Goal: Information Seeking & Learning: Learn about a topic

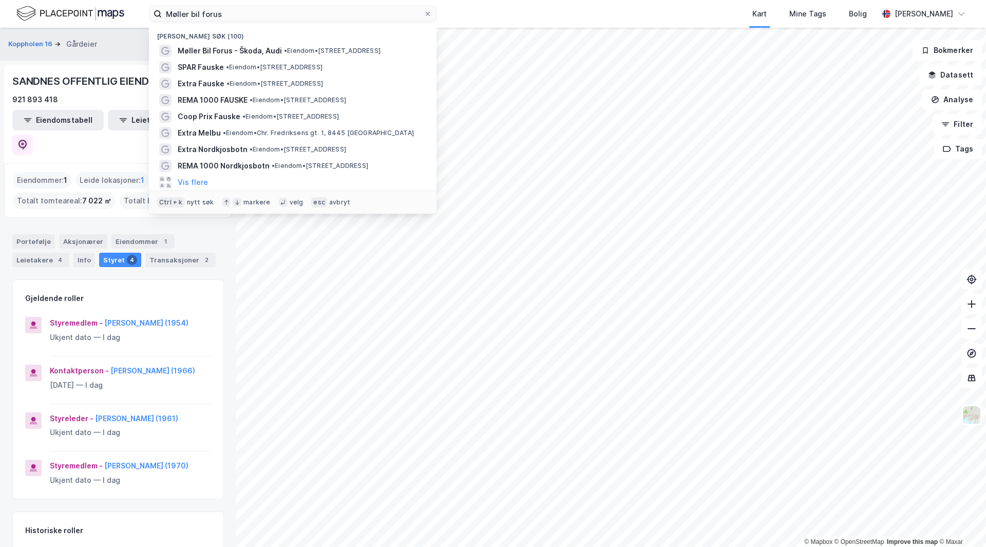
click at [228, 16] on input "Møller bil forus" at bounding box center [293, 13] width 262 height 15
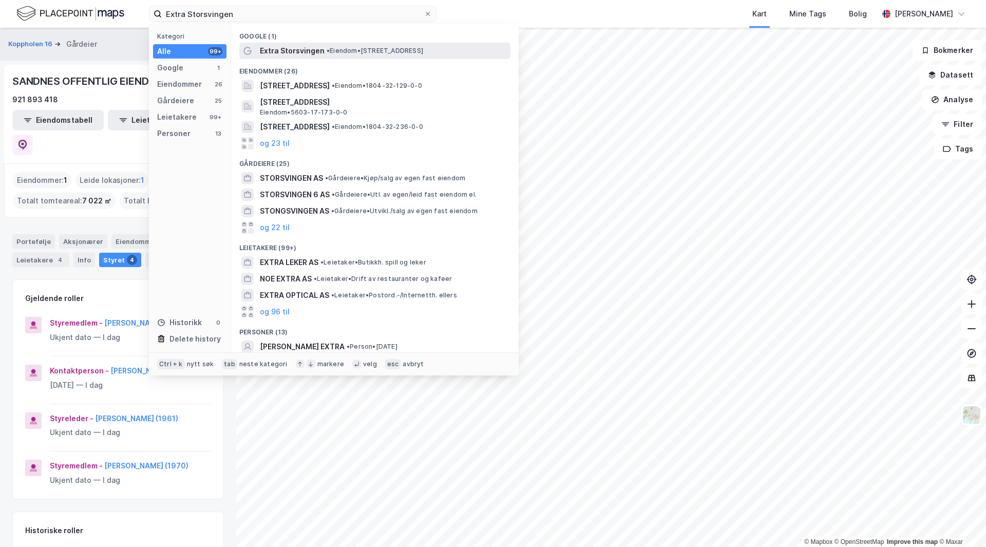
click at [355, 51] on span "• Eiendom • [STREET_ADDRESS]" at bounding box center [375, 51] width 97 height 8
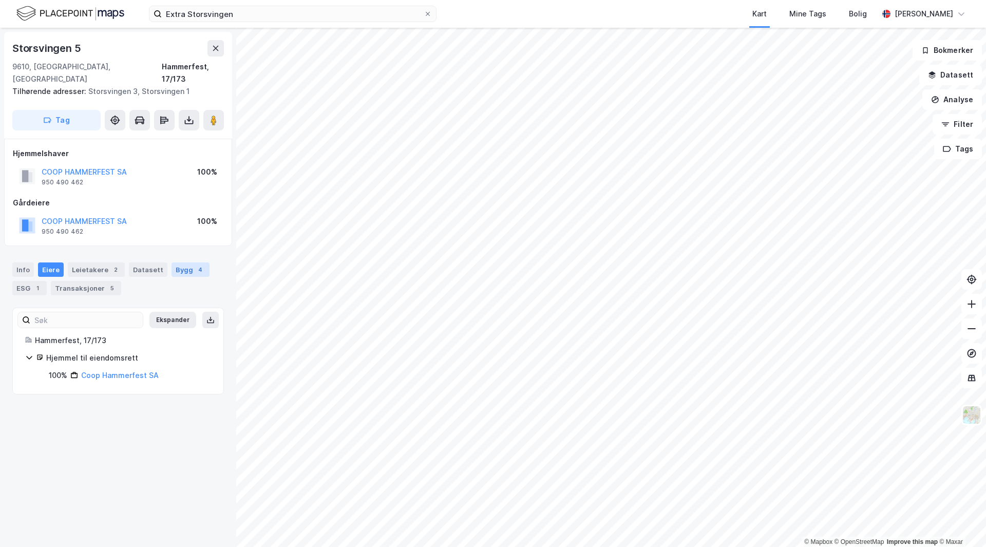
click at [186, 262] on div "Bygg 4" at bounding box center [190, 269] width 38 height 14
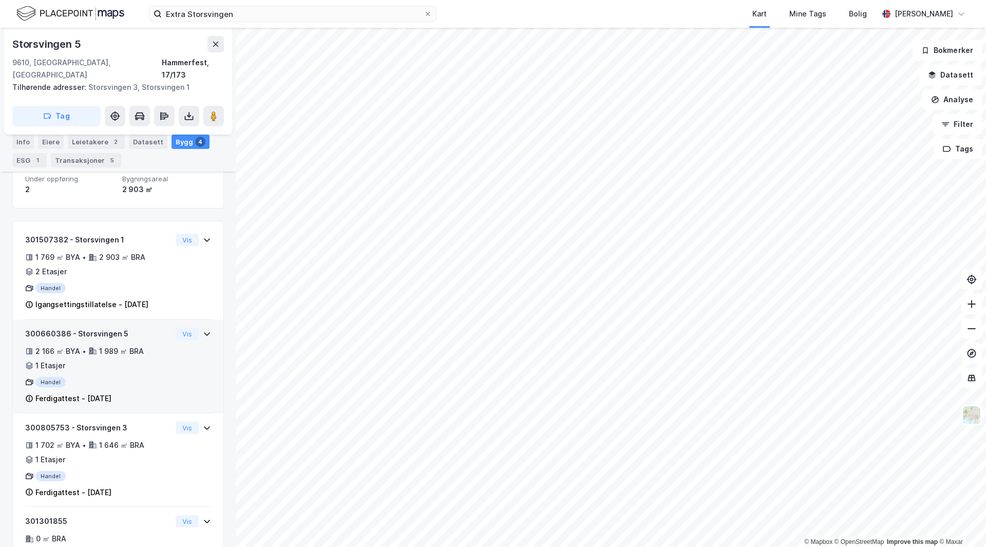
scroll to position [246, 0]
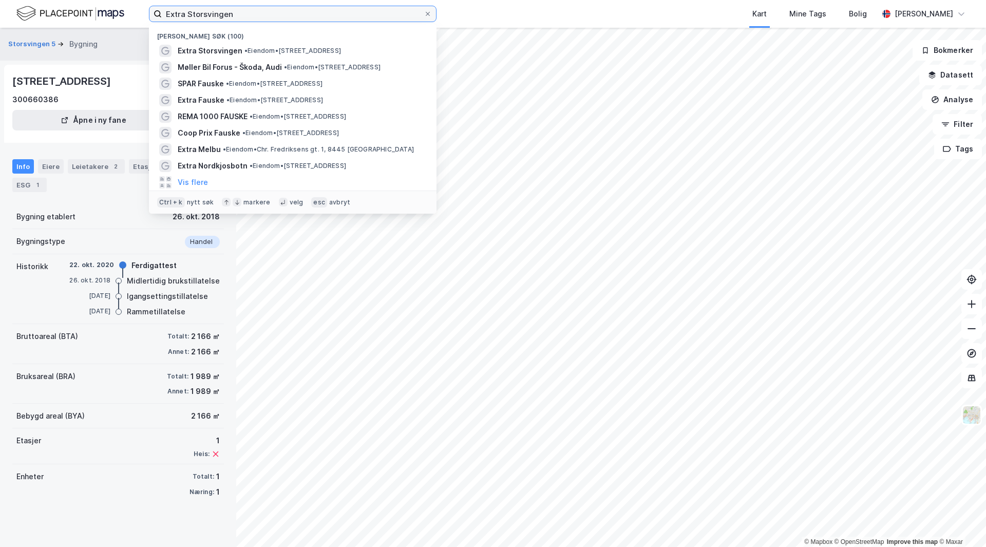
click at [234, 19] on input "Extra Storsvingen" at bounding box center [293, 13] width 262 height 15
paste input "Spar"
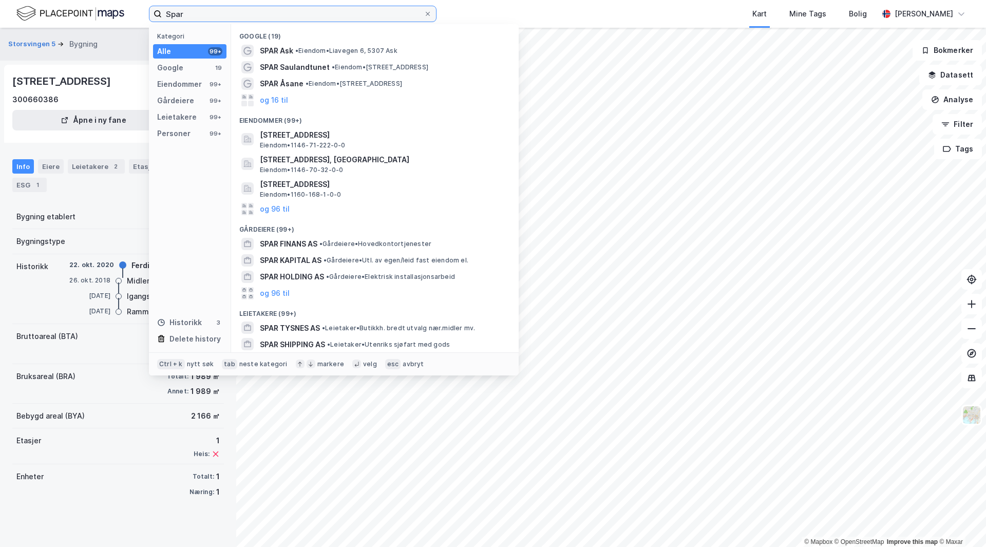
click at [191, 11] on input "Spar" at bounding box center [293, 13] width 262 height 15
paste input "Hammerfest"
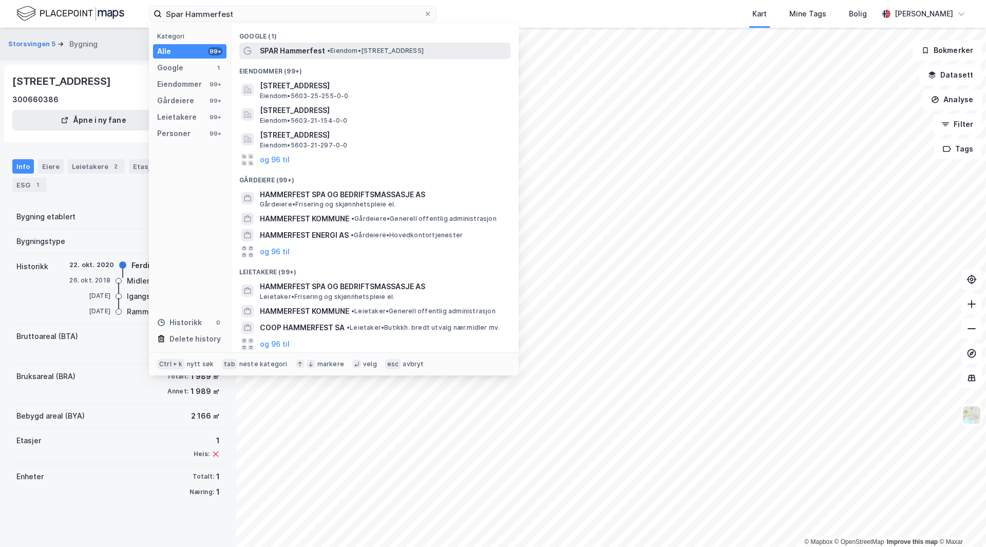
click at [358, 52] on span "• Eiendom • [STREET_ADDRESS]" at bounding box center [375, 51] width 97 height 8
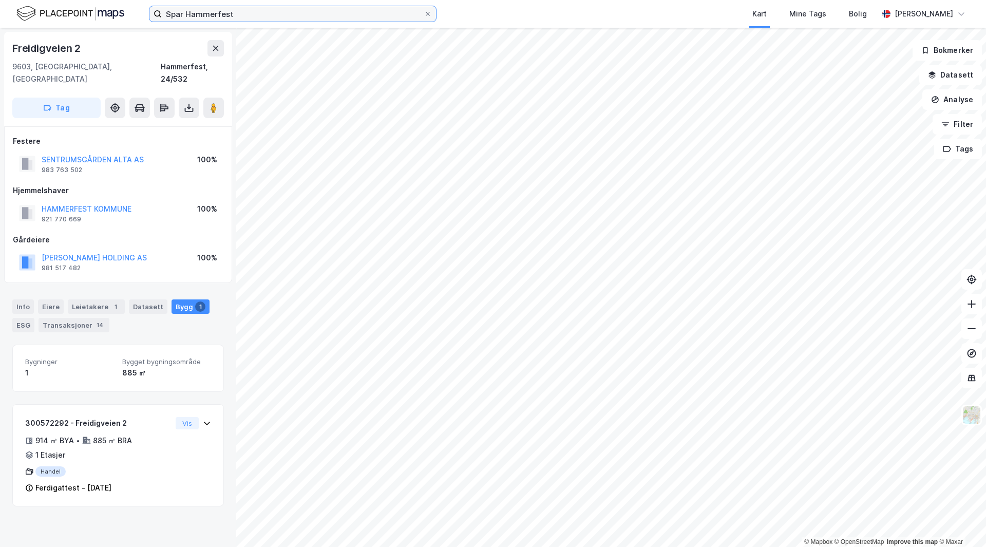
click at [261, 15] on input "Spar Hammerfest" at bounding box center [293, 13] width 262 height 15
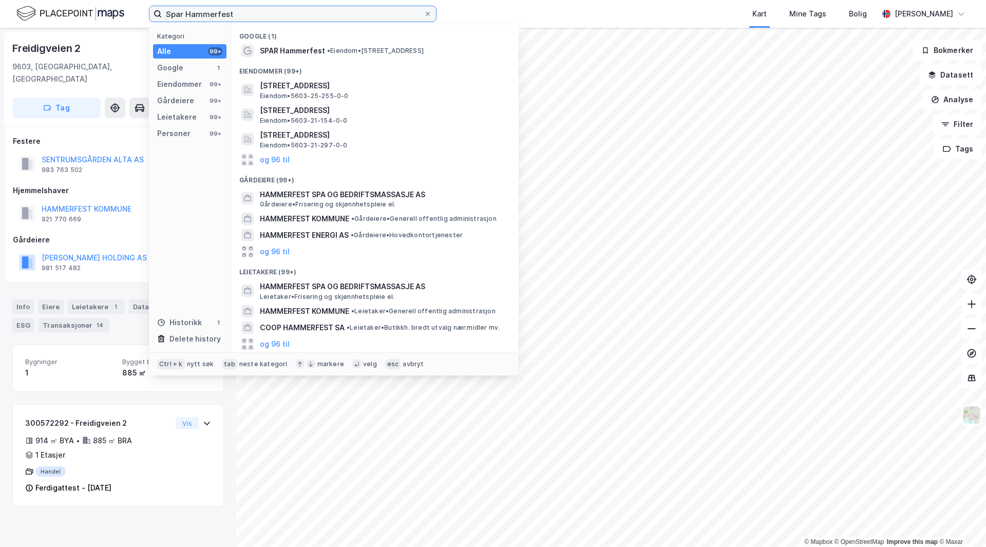
click at [261, 15] on input "Spar Hammerfest" at bounding box center [293, 13] width 262 height 15
click at [261, 14] on input "Spar Hammerfest" at bounding box center [293, 13] width 262 height 15
paste input "Extra Storsvingen"
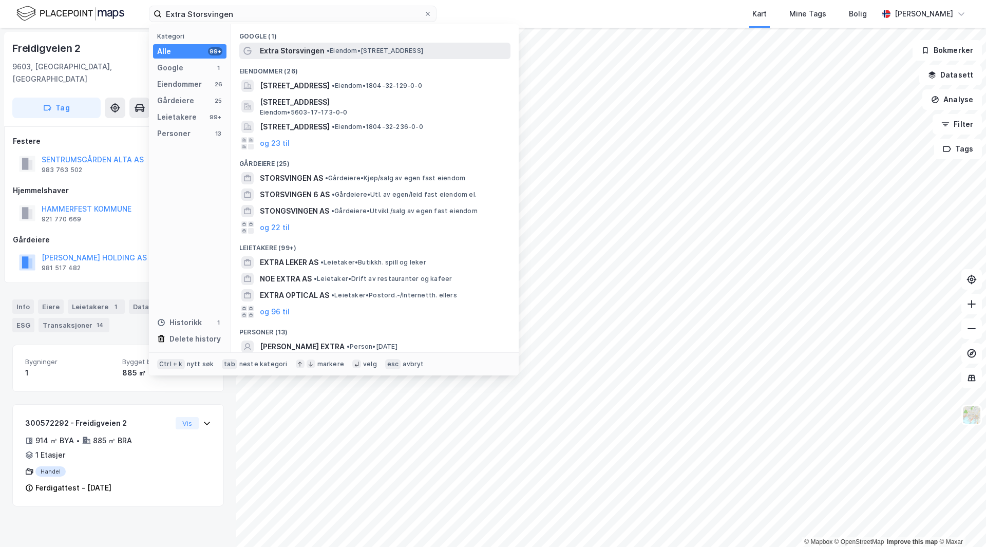
click at [353, 51] on span "• Eiendom • [STREET_ADDRESS]" at bounding box center [375, 51] width 97 height 8
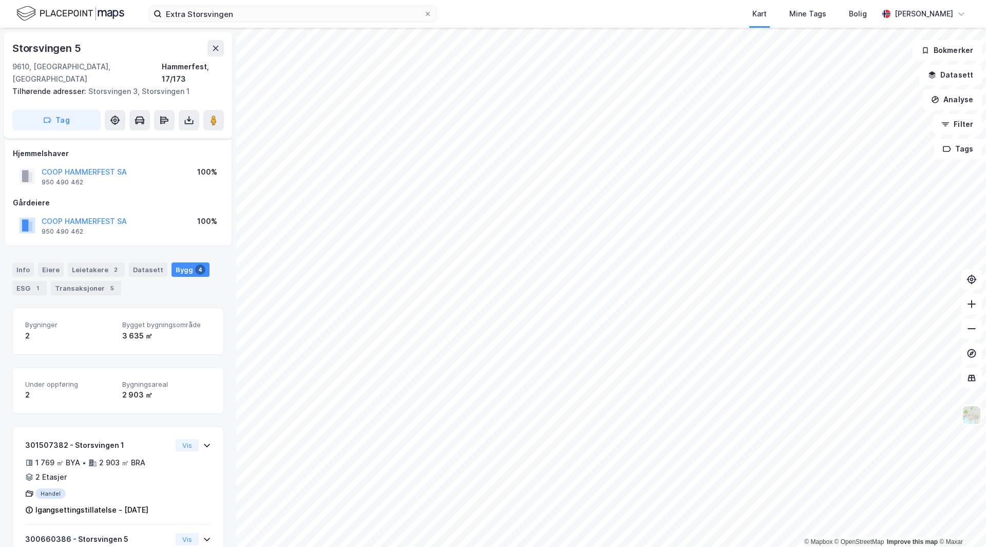
scroll to position [246, 0]
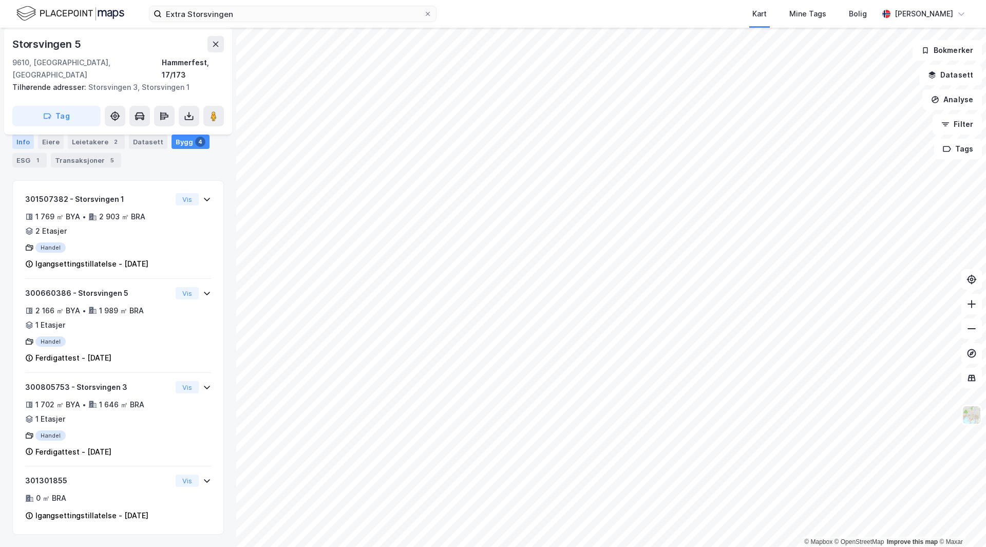
click at [23, 143] on div "Info" at bounding box center [23, 142] width 22 height 14
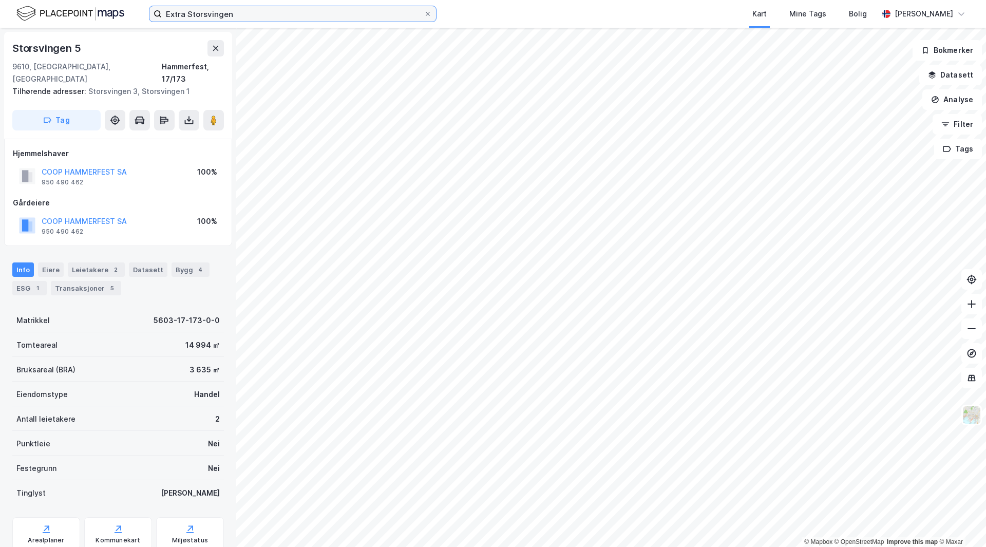
click at [236, 13] on input "Extra Storsvingen" at bounding box center [293, 13] width 262 height 15
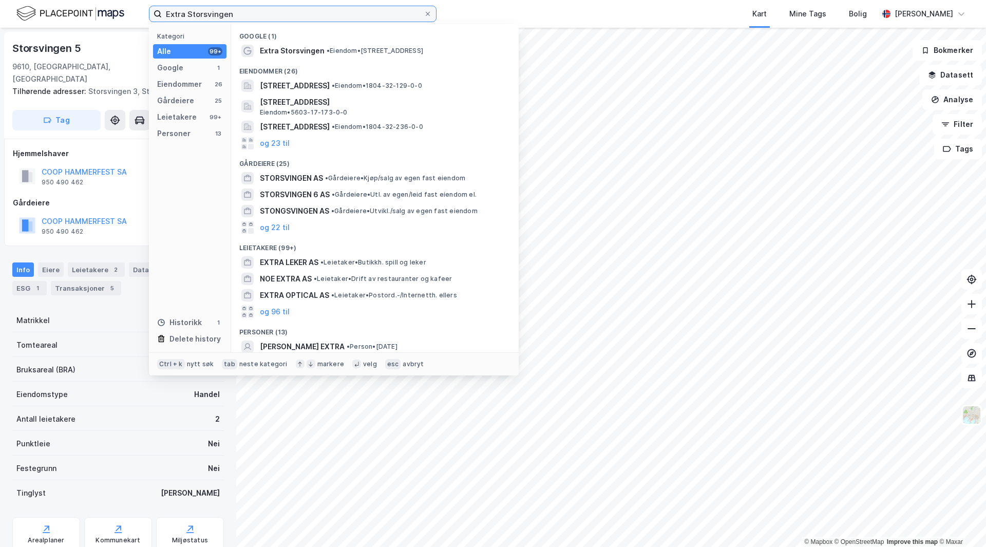
click at [236, 13] on input "Extra Storsvingen" at bounding box center [293, 13] width 262 height 15
paste input "Bunnpris Nissensenteret"
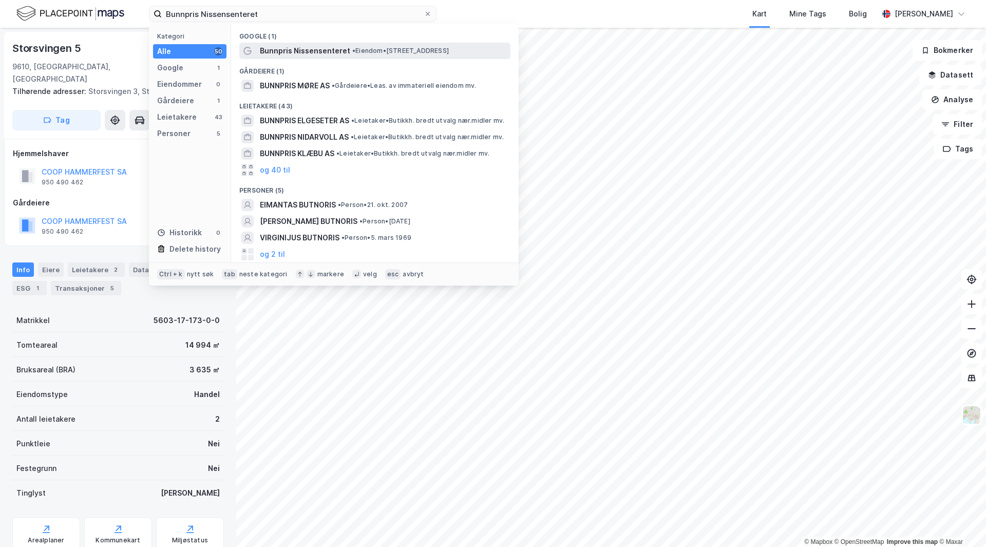
click at [401, 45] on div "Bunnpris Nissensenteret • Eiendom • [STREET_ADDRESS]" at bounding box center [384, 51] width 248 height 12
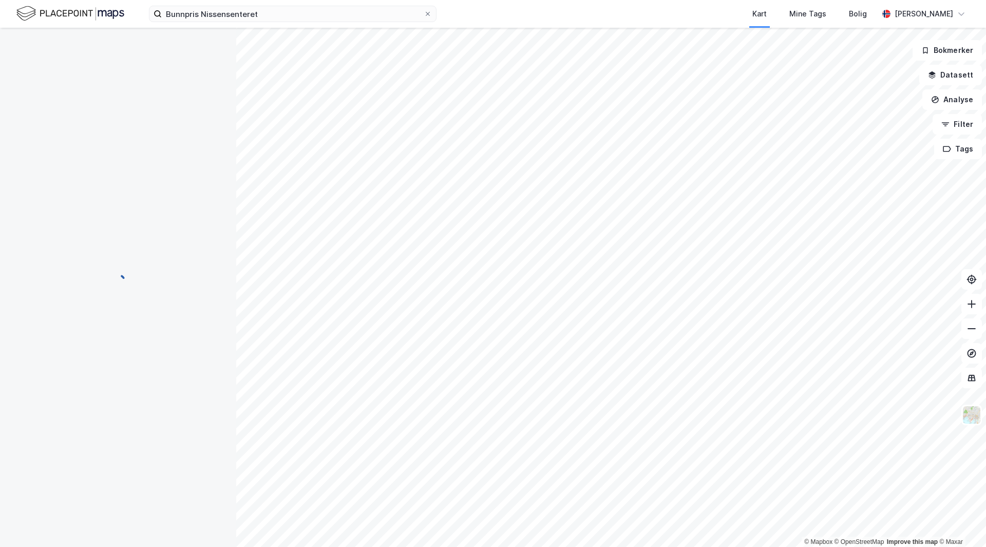
scroll to position [1, 0]
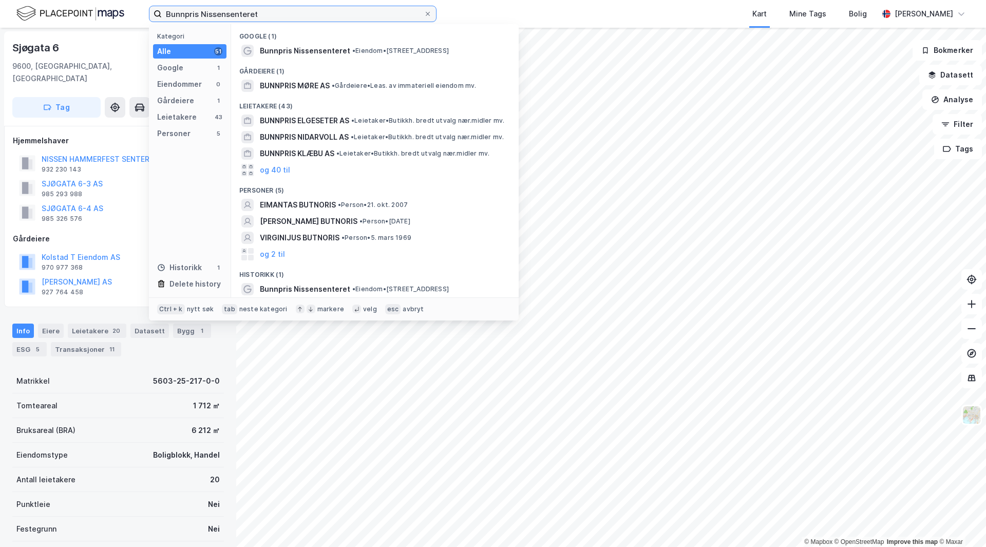
click at [269, 15] on input "Bunnpris Nissensenteret" at bounding box center [293, 13] width 262 height 15
paste input "Extra Storsvingen"
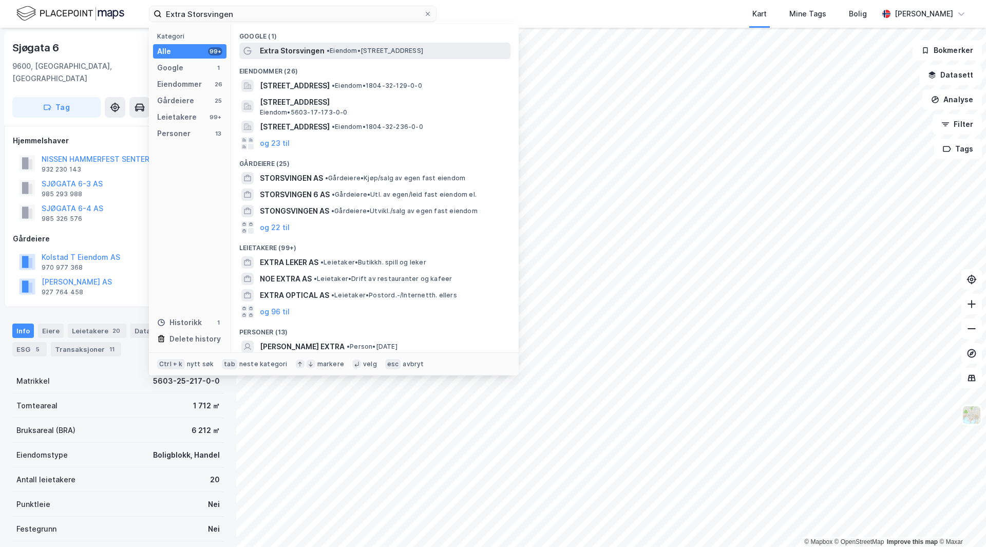
click at [317, 45] on span "Extra Storsvingen" at bounding box center [292, 51] width 65 height 12
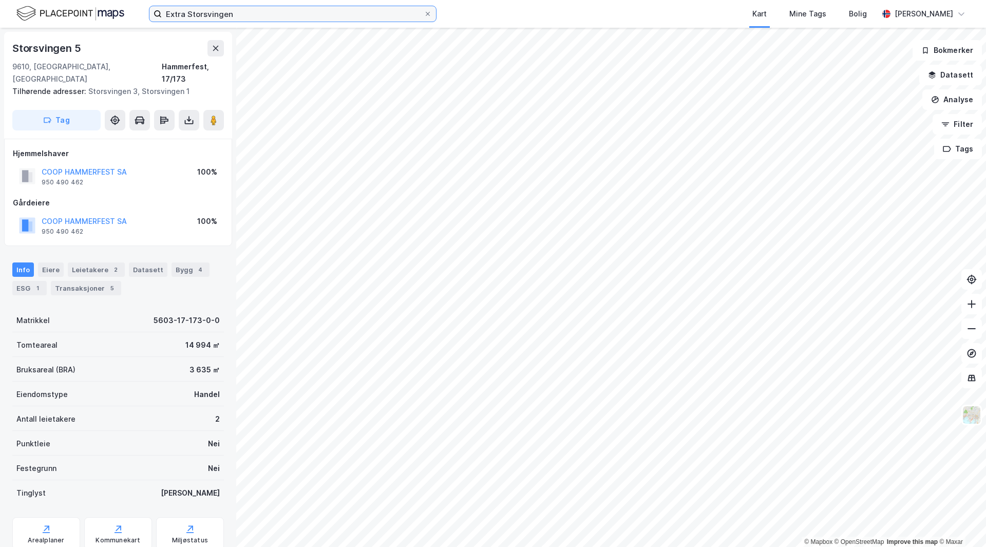
click at [274, 13] on input "Extra Storsvingen" at bounding box center [293, 13] width 262 height 15
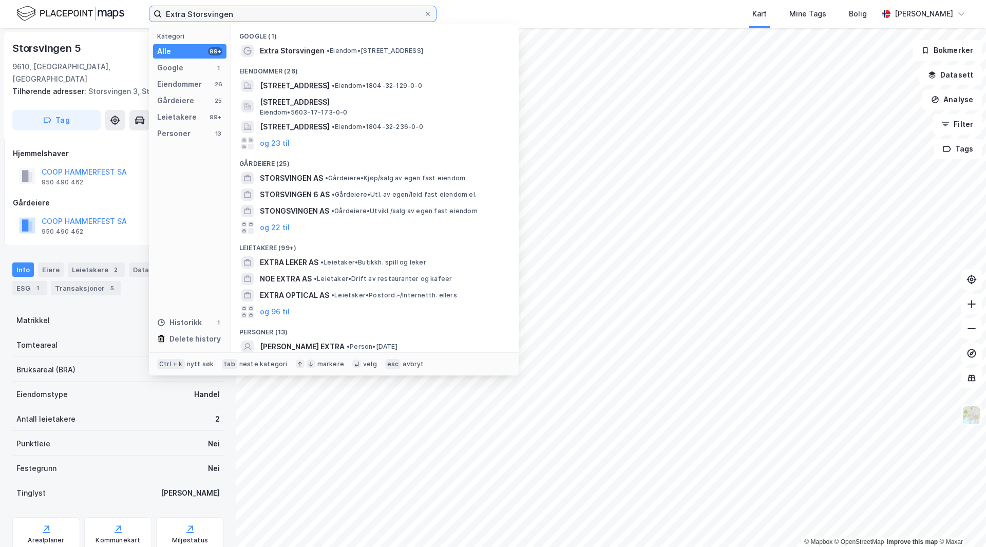
click at [273, 13] on input "Extra Storsvingen" at bounding box center [293, 13] width 262 height 15
click at [271, 13] on input "Extra Storsvingen" at bounding box center [293, 13] width 262 height 15
paste input "Bunnpris Rypefjord"
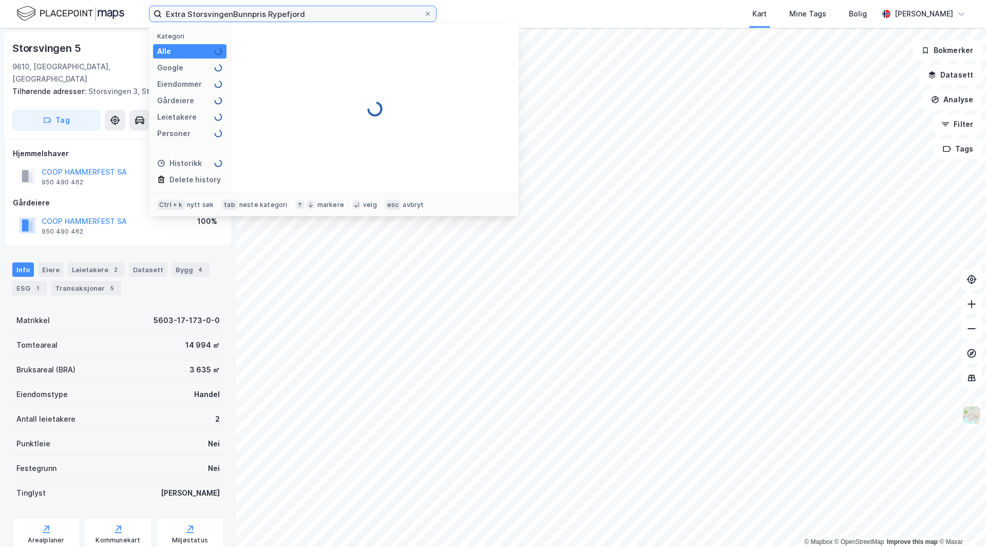
click at [322, 15] on input "Extra StorsvingenBunnpris Rypefjord" at bounding box center [293, 13] width 262 height 15
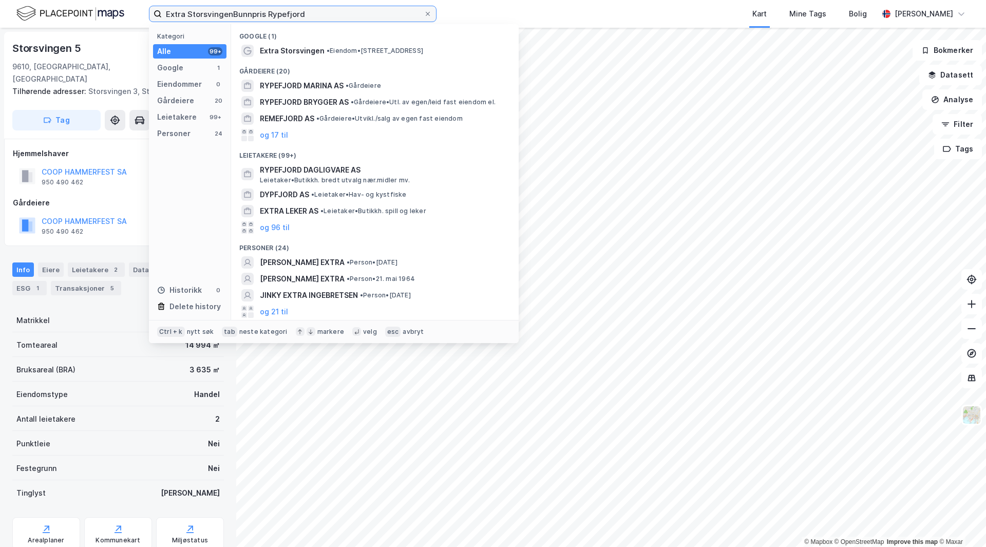
paste input
click at [332, 52] on span "•" at bounding box center [333, 51] width 3 height 8
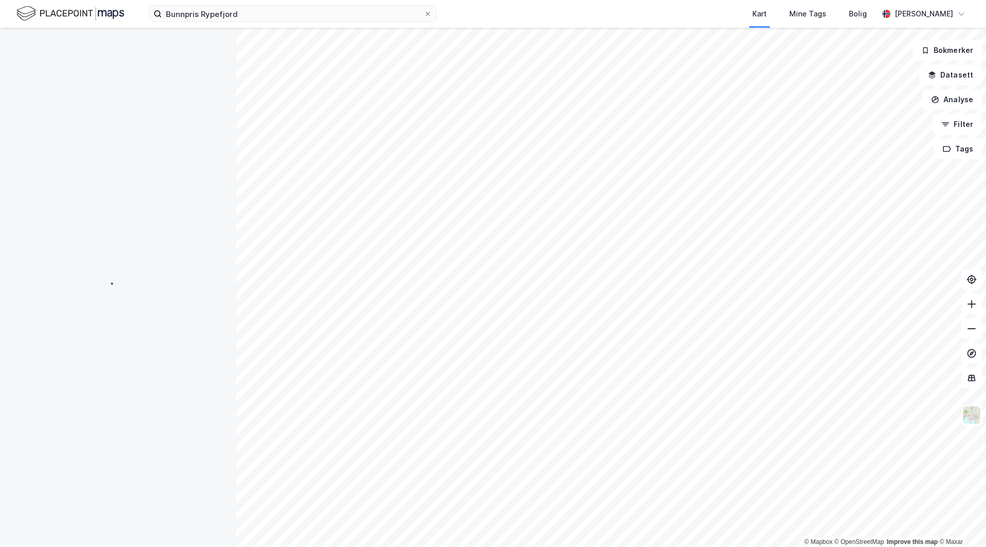
scroll to position [1, 0]
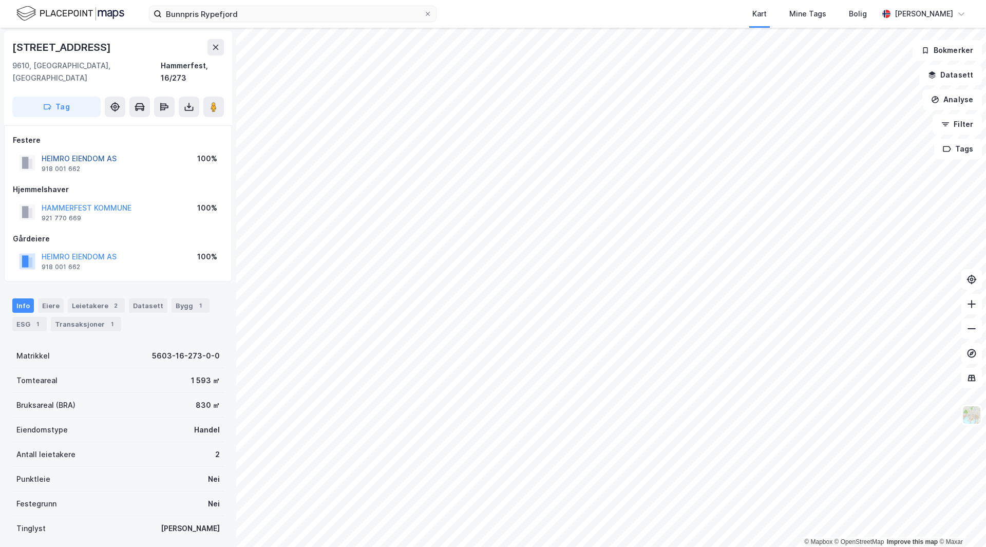
click at [0, 0] on button "HEIMRO EIENDOM AS" at bounding box center [0, 0] width 0 height 0
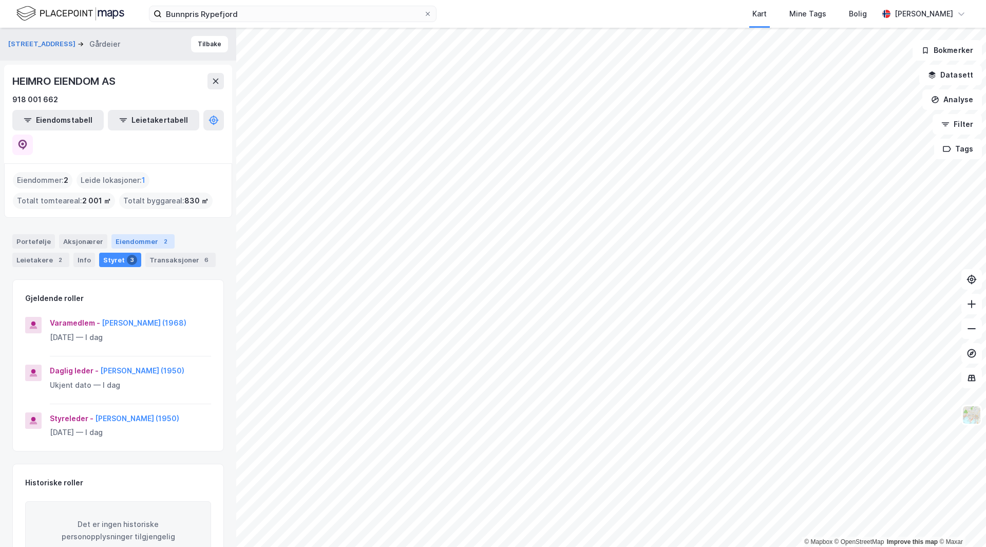
click at [143, 234] on div "Eiendommer 2" at bounding box center [142, 241] width 63 height 14
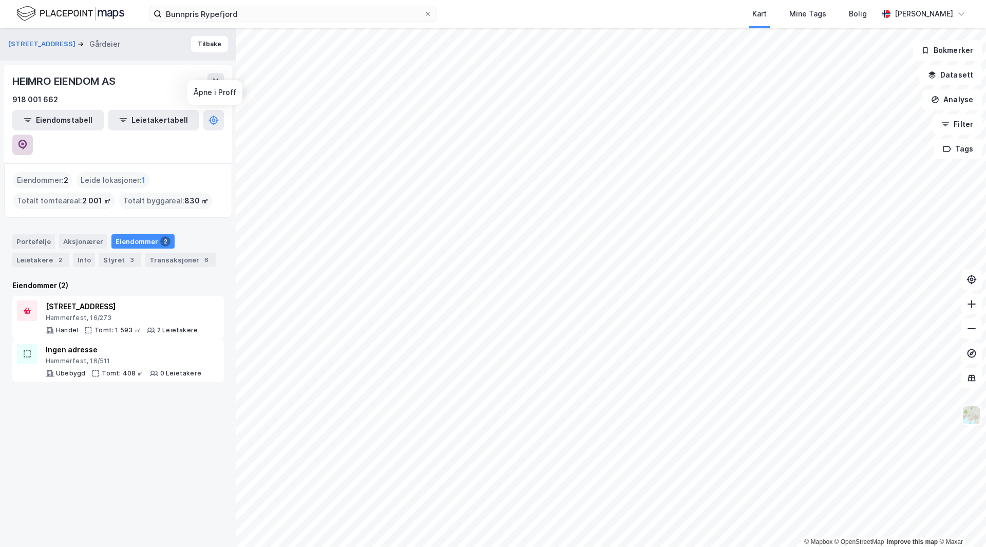
click at [27, 140] on icon at bounding box center [22, 145] width 9 height 10
click at [205, 39] on button "Tilbake" at bounding box center [209, 44] width 37 height 16
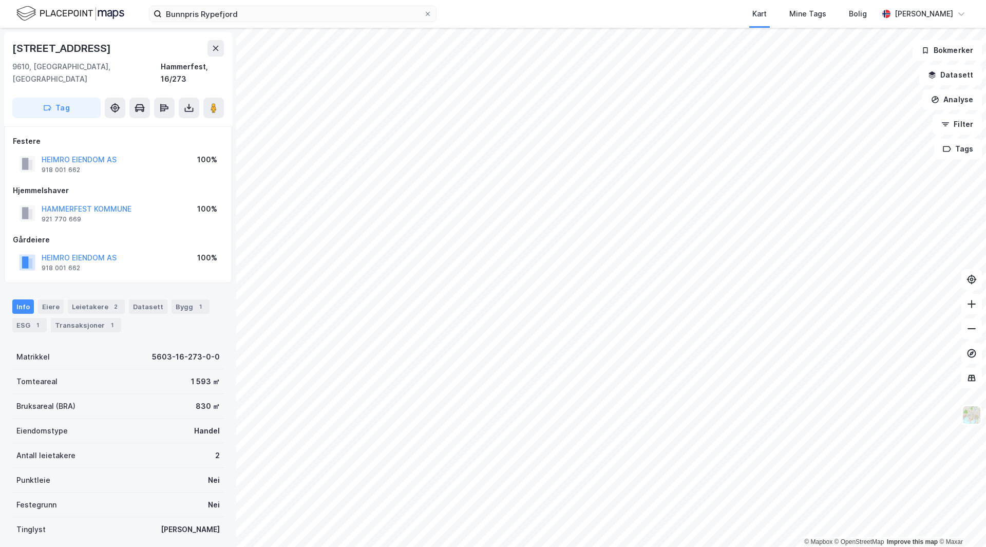
scroll to position [1, 0]
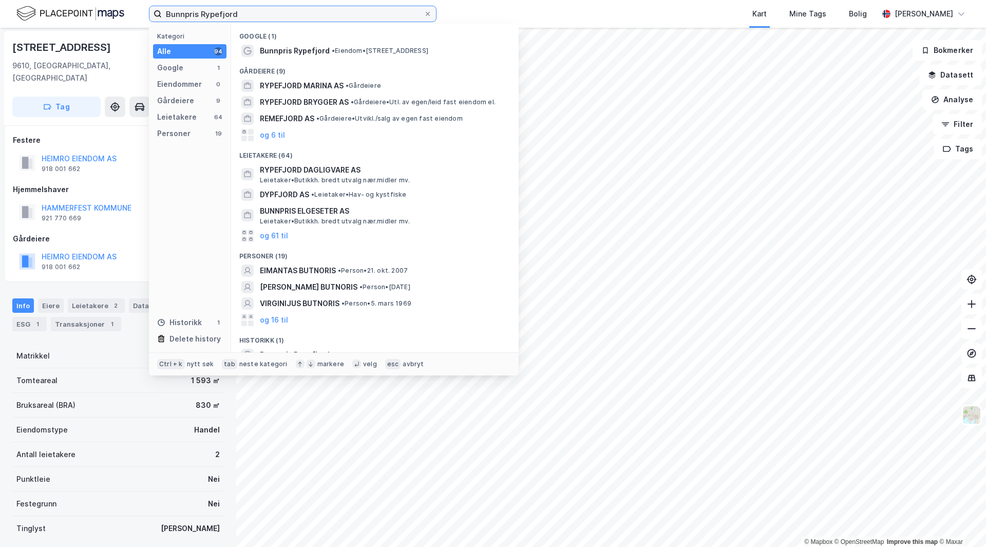
click at [242, 8] on input "Bunnpris Rypefjord" at bounding box center [293, 13] width 262 height 15
paste input "Extra Storsvingen"
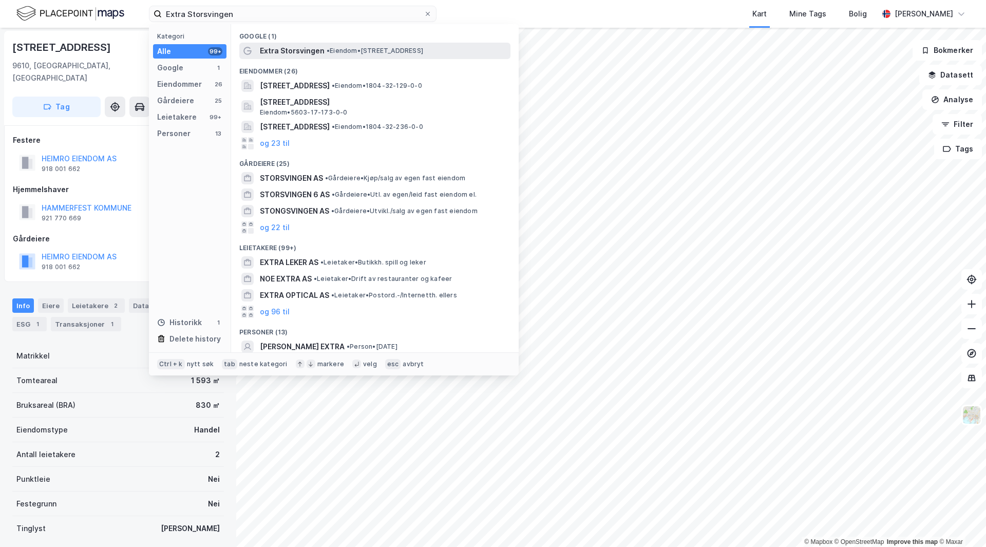
click at [296, 46] on span "Extra Storsvingen" at bounding box center [292, 51] width 65 height 12
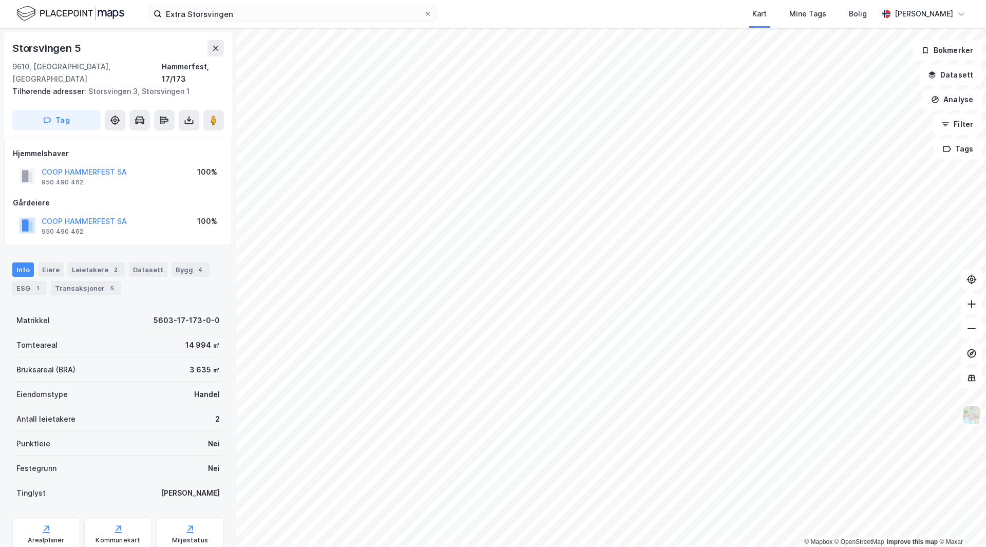
scroll to position [1, 0]
click at [215, 46] on icon at bounding box center [216, 47] width 6 height 5
click at [172, 261] on div "Bygg 4" at bounding box center [190, 268] width 38 height 14
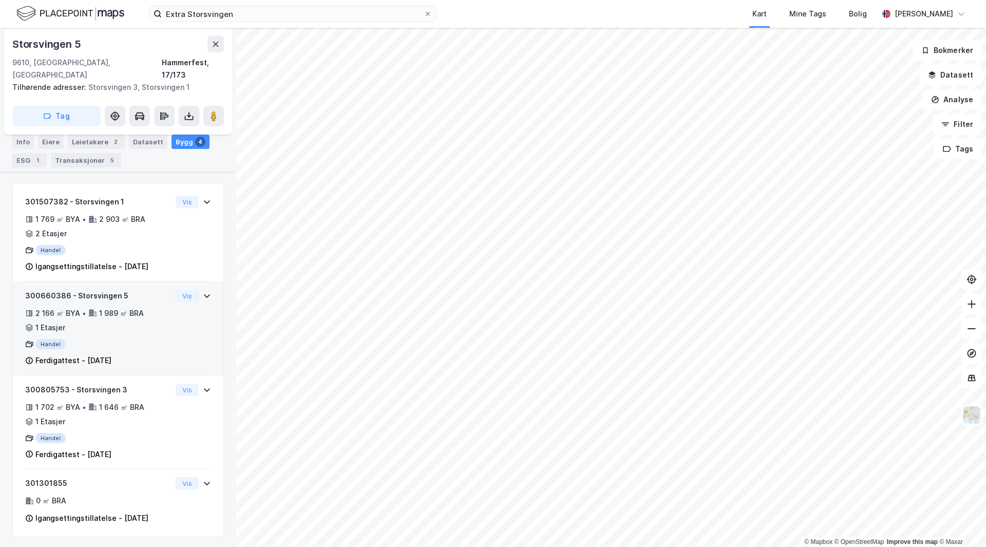
scroll to position [246, 0]
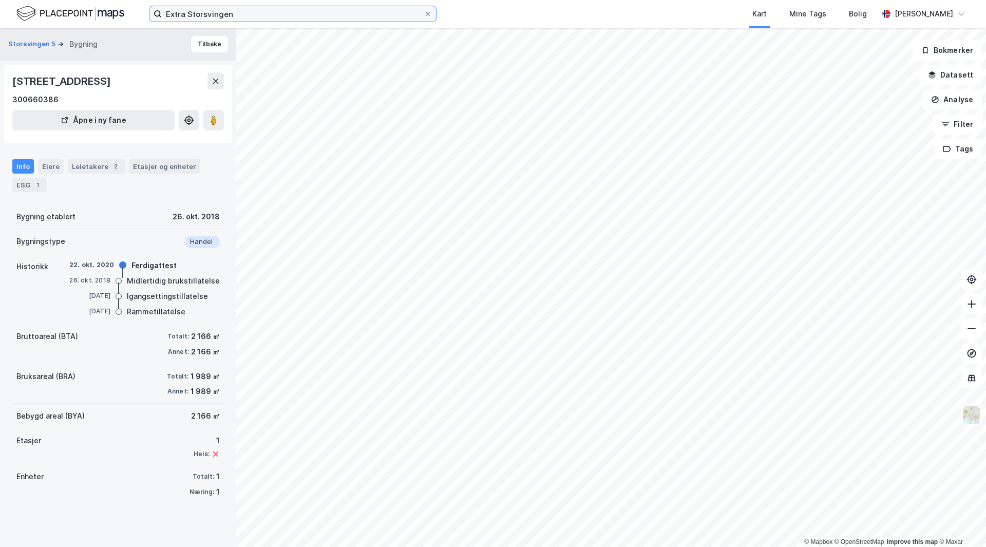
click at [234, 14] on input "Extra Storsvingen" at bounding box center [293, 13] width 262 height 15
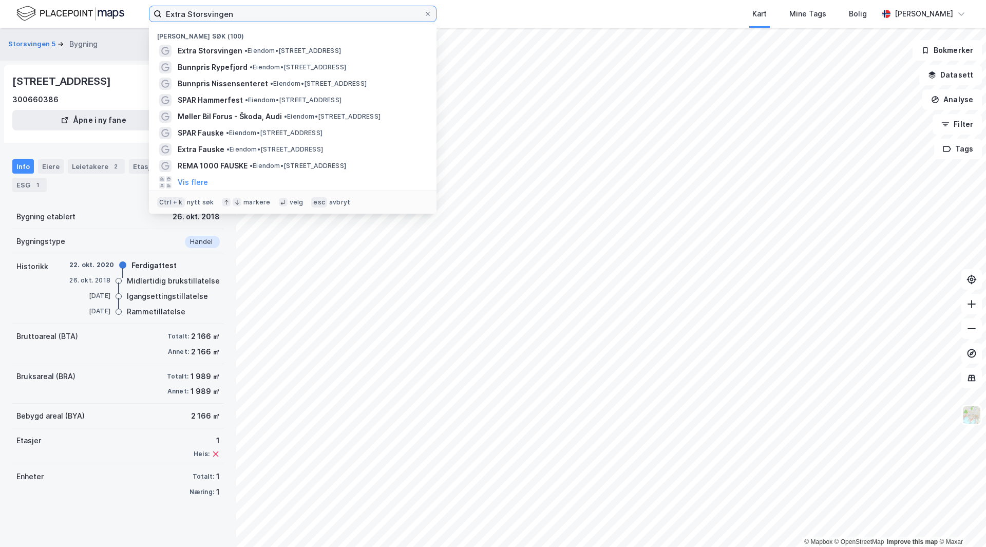
click at [234, 14] on input "Extra Storsvingen" at bounding box center [293, 13] width 262 height 15
paste input "Bunnpris Rypefjord"
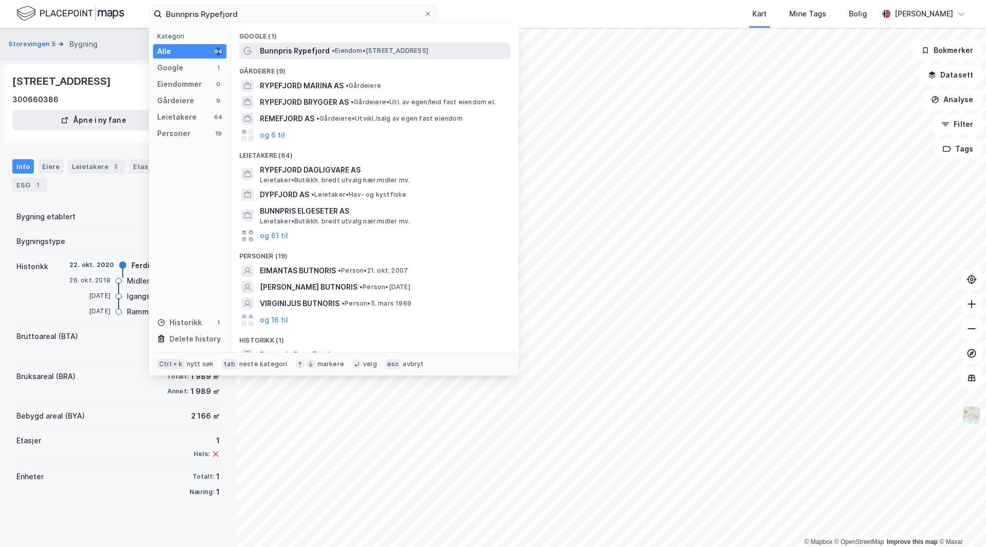
click at [348, 50] on span "• Eiendom • [STREET_ADDRESS]" at bounding box center [380, 51] width 97 height 8
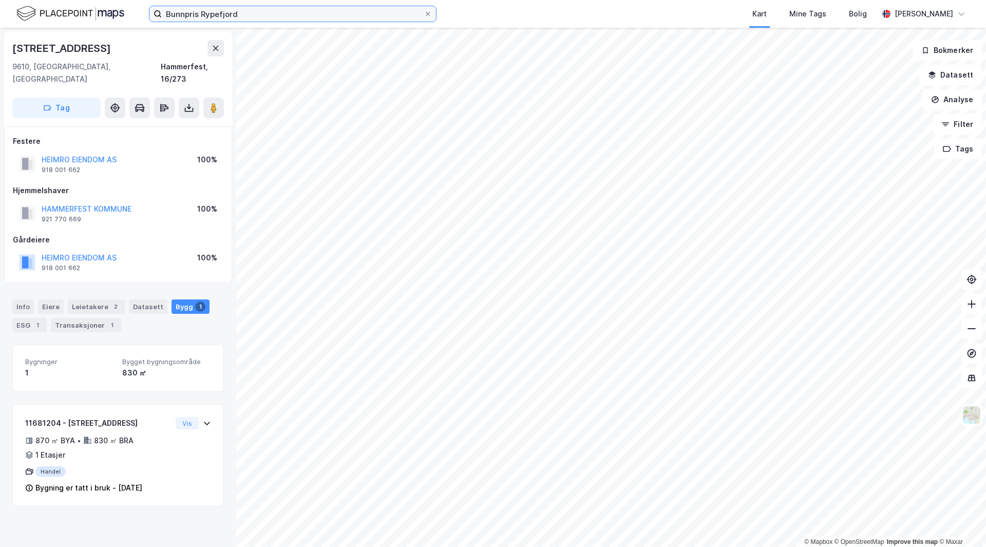
click at [235, 16] on input "Bunnpris Rypefjord" at bounding box center [293, 13] width 262 height 15
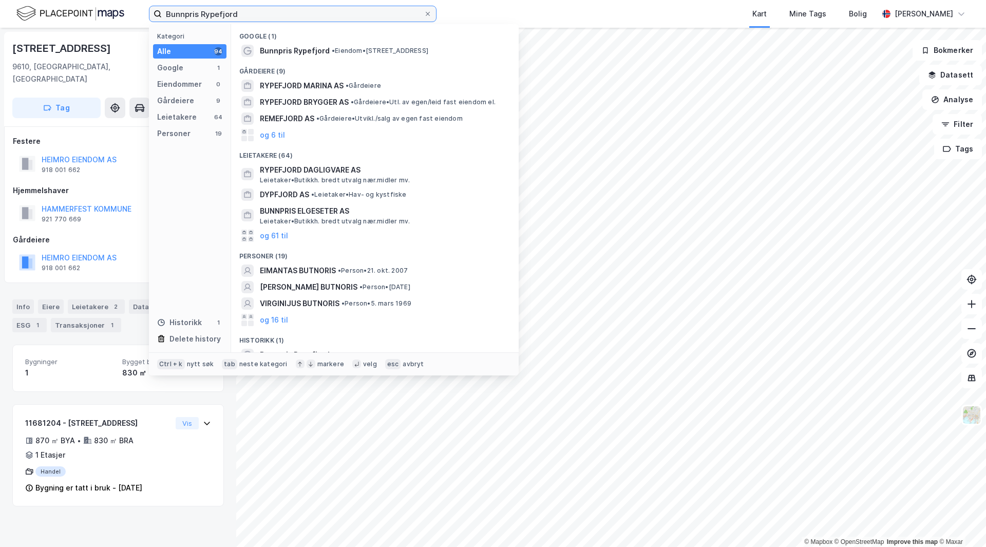
click at [235, 16] on input "Bunnpris Rypefjord" at bounding box center [293, 13] width 262 height 15
paste input "Spar Hammerfest"
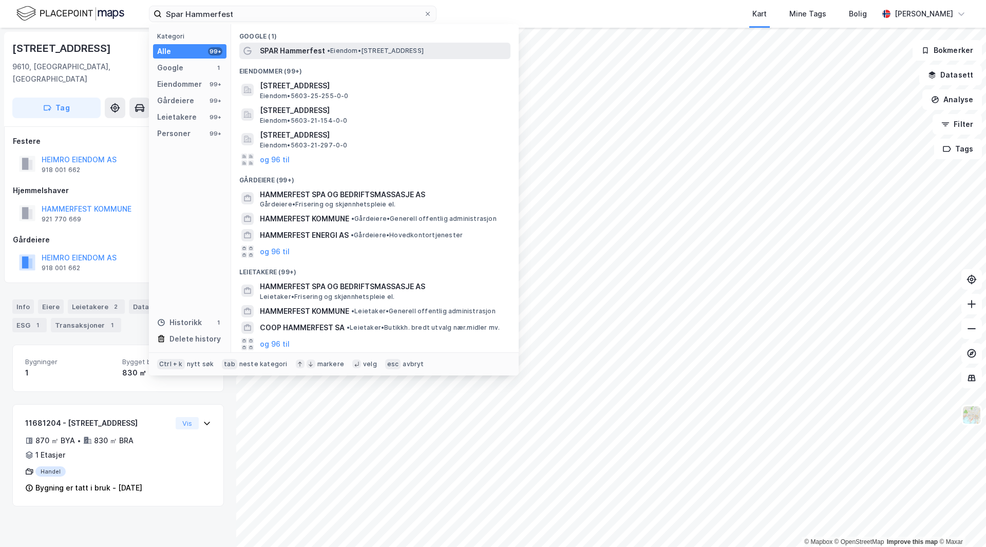
click at [327, 49] on span "•" at bounding box center [328, 51] width 3 height 8
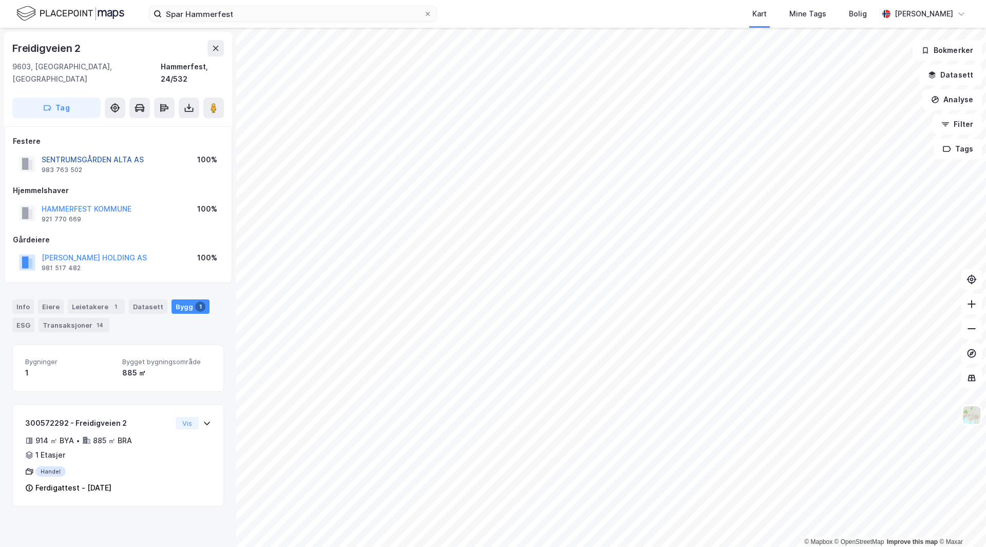
click at [0, 0] on button "SENTRUMSGÅRDEN ALTA AS" at bounding box center [0, 0] width 0 height 0
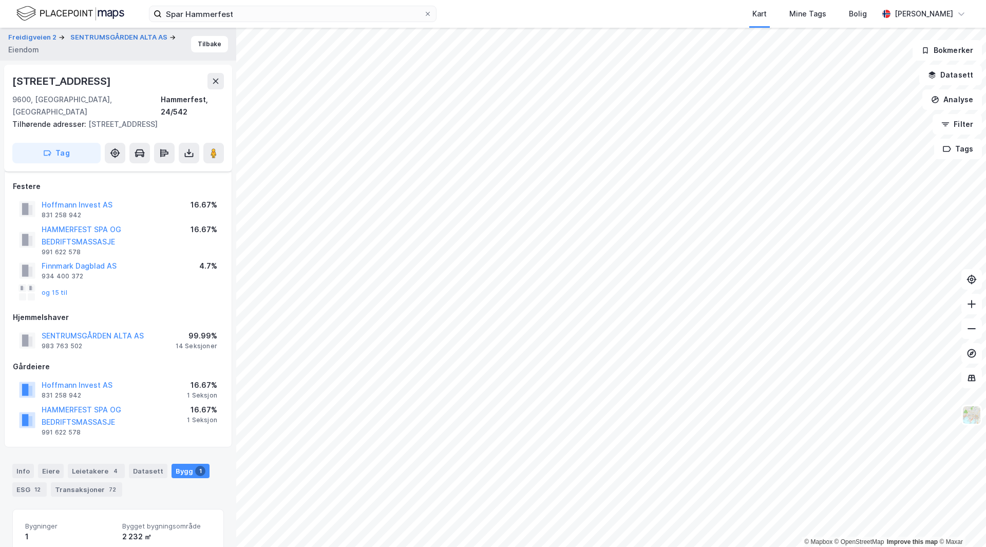
scroll to position [65, 0]
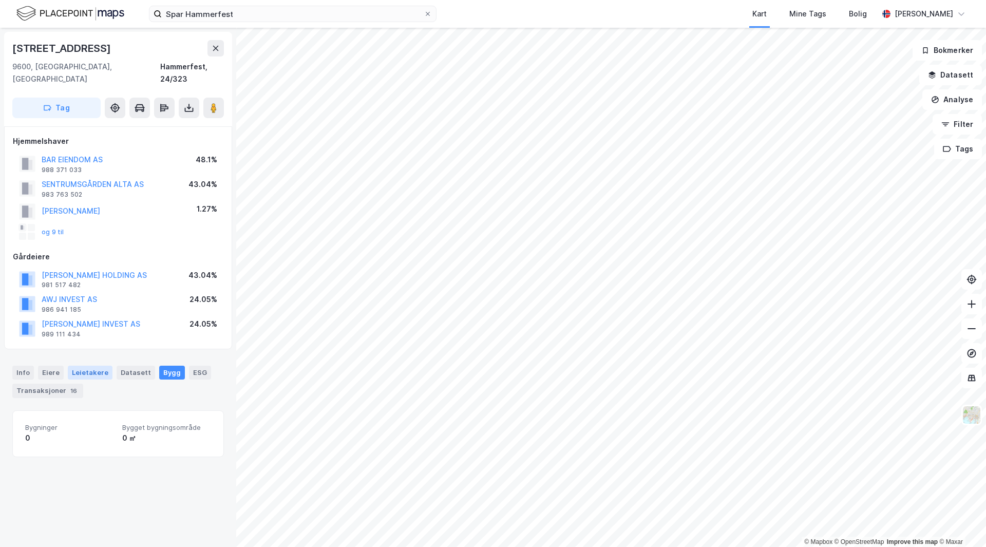
click at [86, 366] on div "Leietakere" at bounding box center [90, 372] width 45 height 13
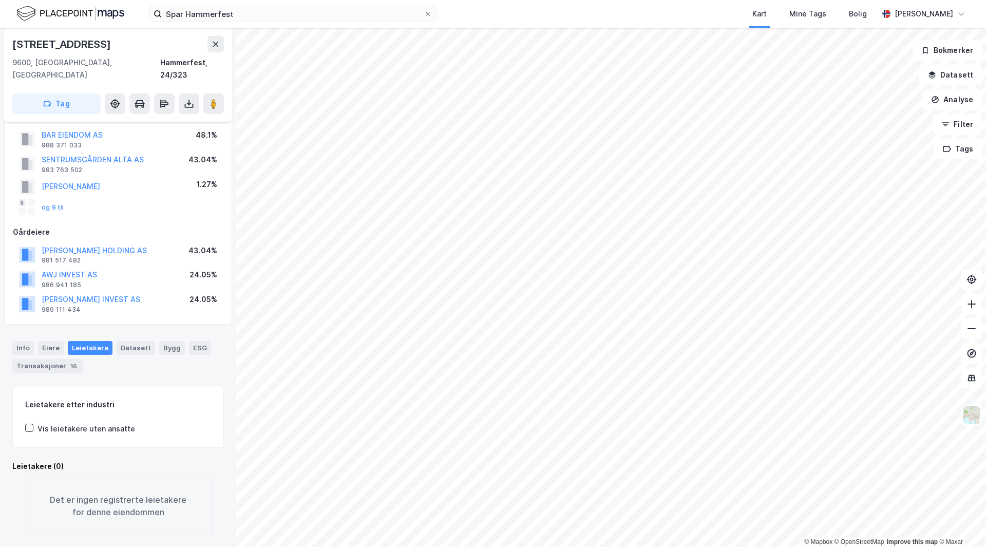
scroll to position [25, 0]
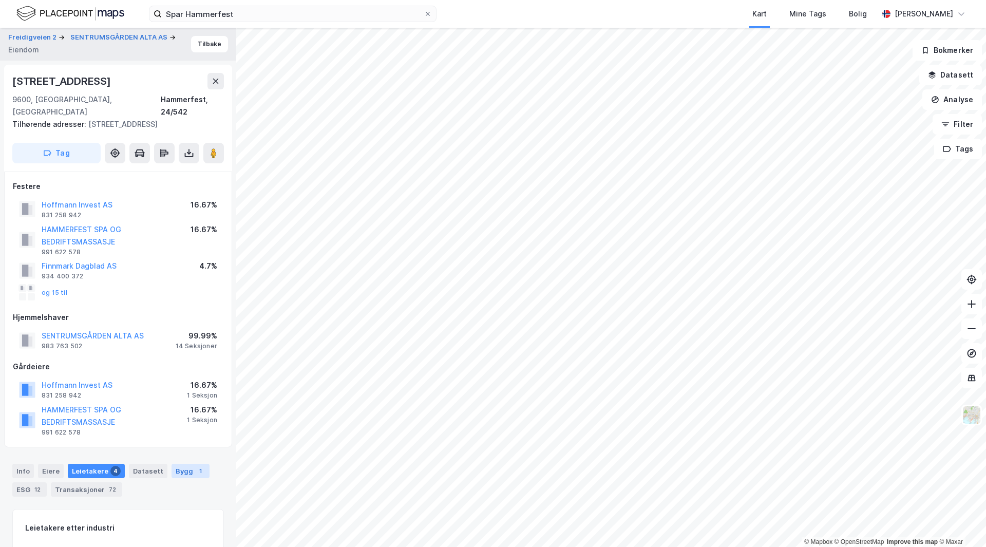
click at [183, 464] on div "Bygg 1" at bounding box center [190, 471] width 38 height 14
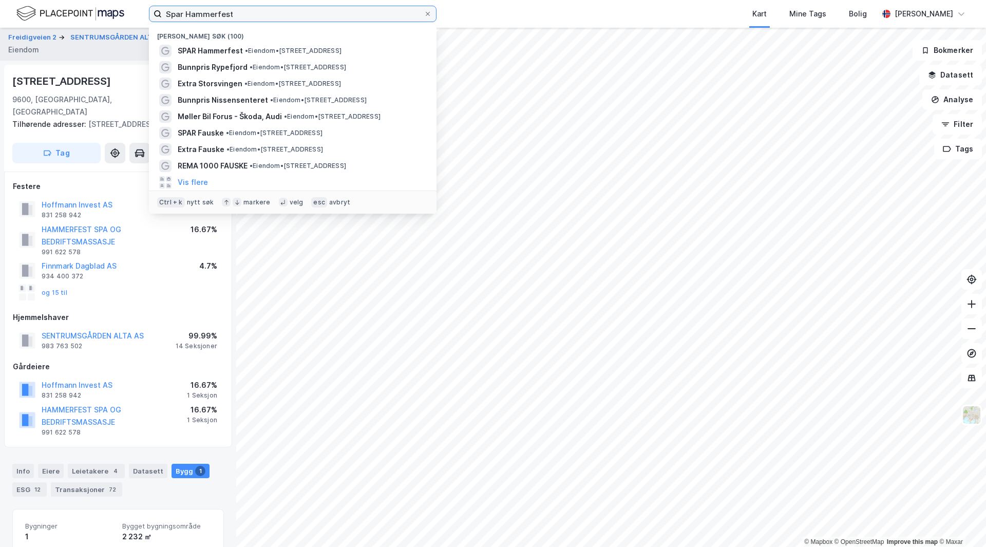
click at [256, 18] on input "Spar Hammerfest" at bounding box center [293, 13] width 262 height 15
paste input "Bunnpris Nissensentere"
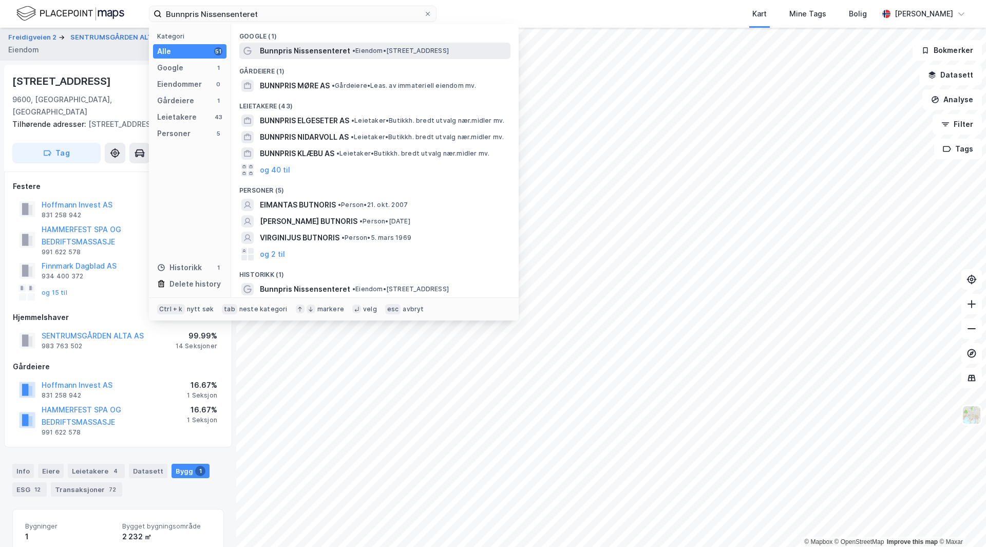
click at [334, 56] on span "Bunnpris Nissensenteret" at bounding box center [305, 51] width 90 height 12
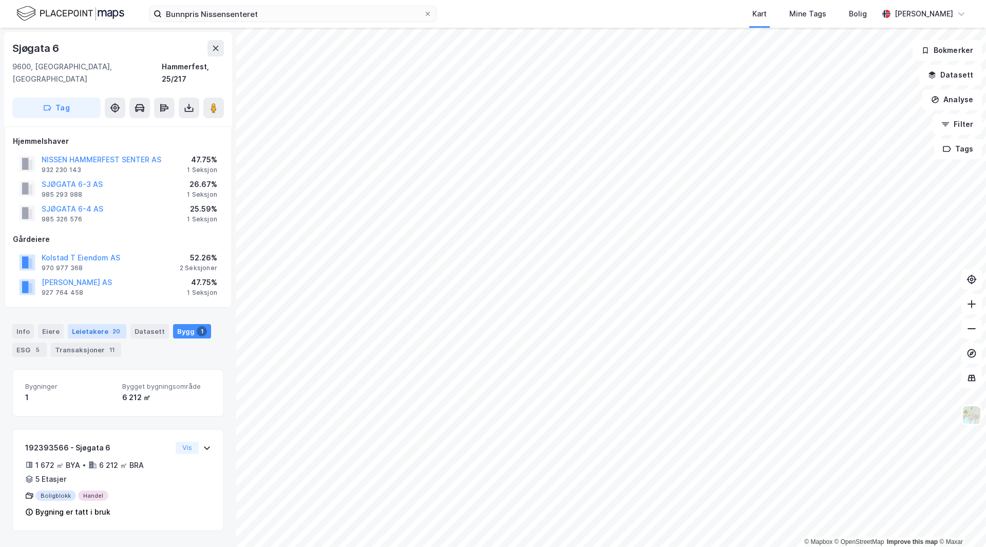
click at [110, 326] on div "20" at bounding box center [116, 331] width 12 height 10
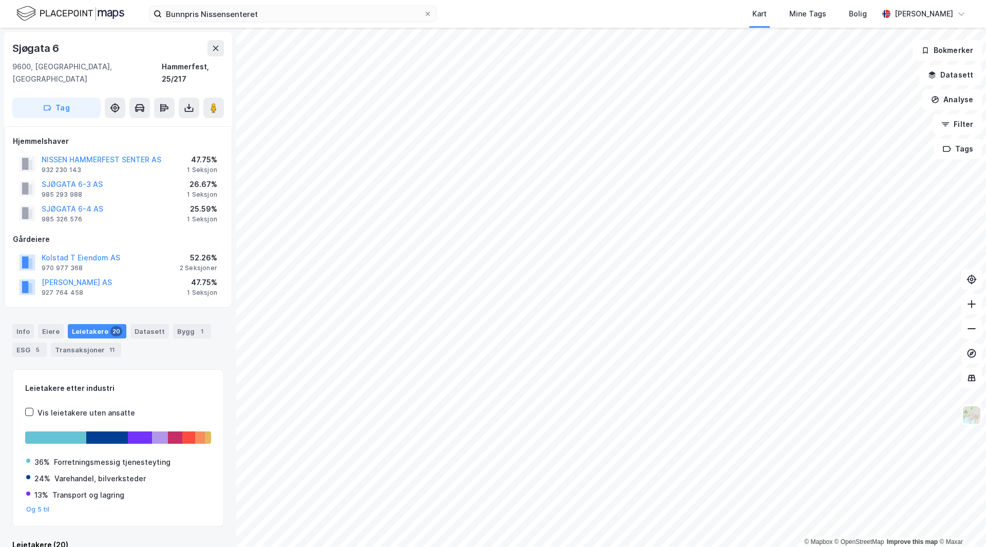
click at [187, 312] on div "Info [PERSON_NAME] 20 Datasett Bygg 1 ESG 5 Transaksjoner 11" at bounding box center [118, 336] width 236 height 49
click at [184, 324] on div "Bygg 1" at bounding box center [192, 331] width 38 height 14
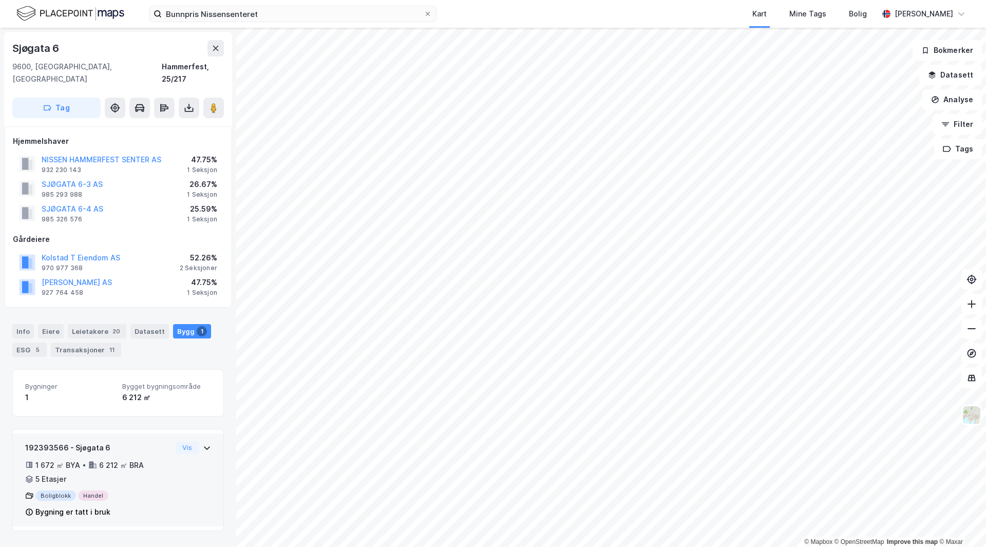
click at [188, 461] on div "192393566 - Sjøgata 6 1 672 ㎡ BYA • 6 212 ㎡ BRA • 5 Etasjer Boligblokk Handel B…" at bounding box center [118, 484] width 186 height 85
click at [187, 460] on div "192393566 - Sjøgata 6 1 672 ㎡ BYA • 6 212 ㎡ BRA • 5 Etasjer Boligblokk Handel B…" at bounding box center [118, 484] width 186 height 85
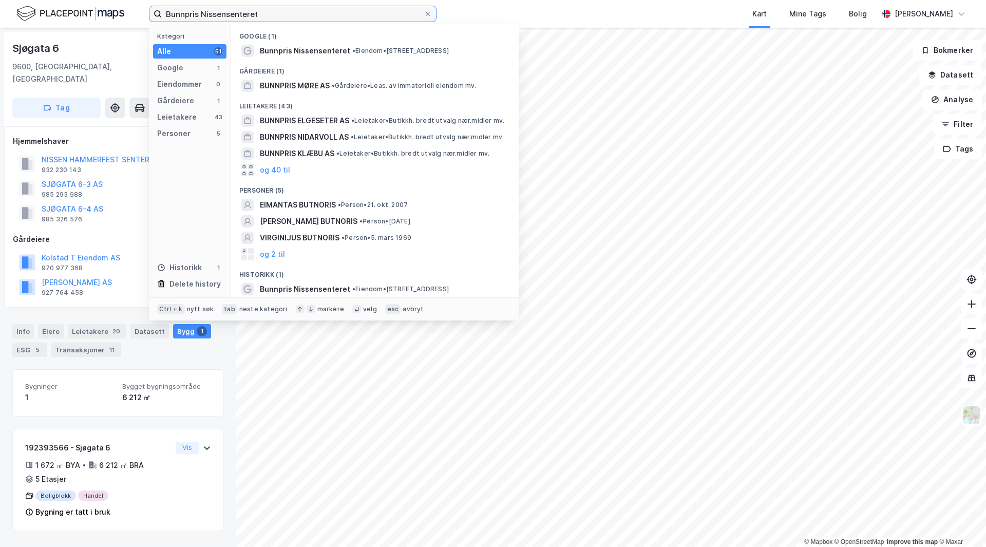
click at [305, 17] on input "Bunnpris Nissensenteret" at bounding box center [293, 13] width 262 height 15
paste input "Coop Prix Hammerfes"
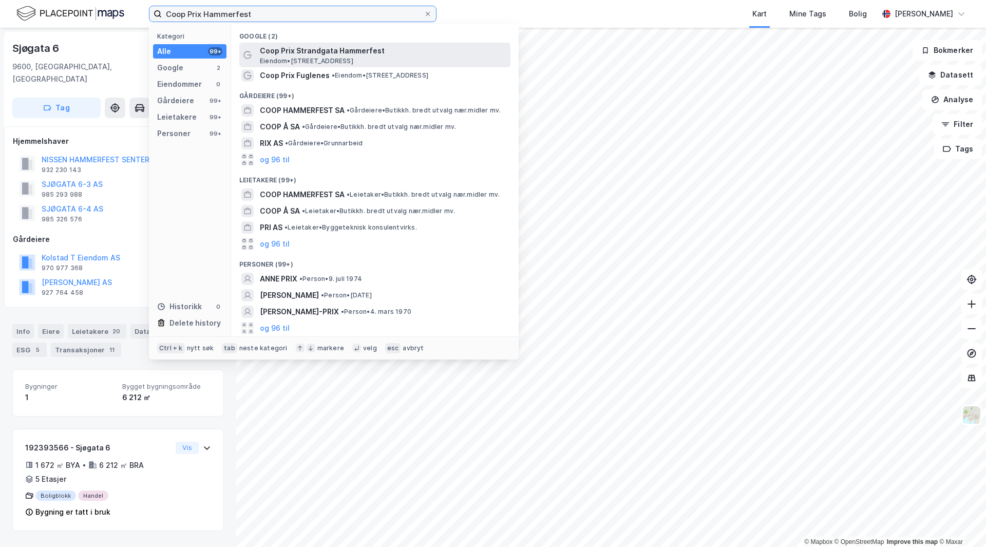
type input "Coop Prix Hammerfest"
click at [348, 53] on span "Coop Prix Strandgata Hammerfest" at bounding box center [383, 51] width 246 height 12
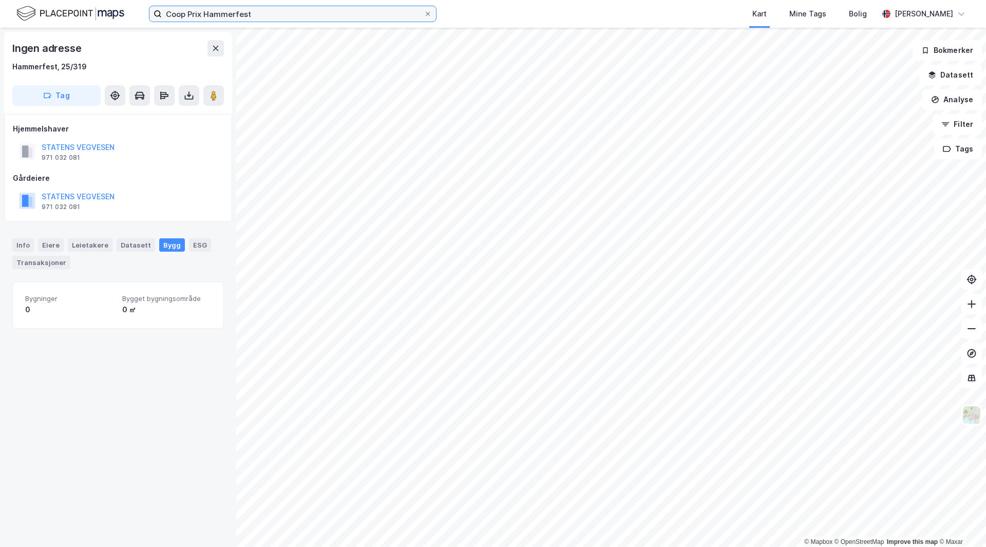
click at [295, 17] on input "Coop Prix Hammerfest" at bounding box center [293, 13] width 262 height 15
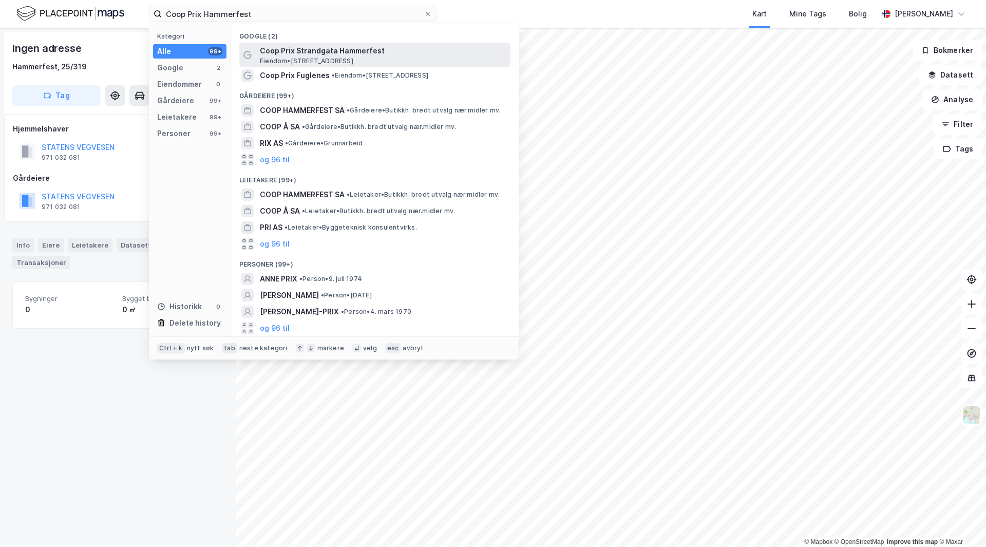
click at [346, 59] on span "Eiendom • [STREET_ADDRESS]" at bounding box center [306, 61] width 93 height 8
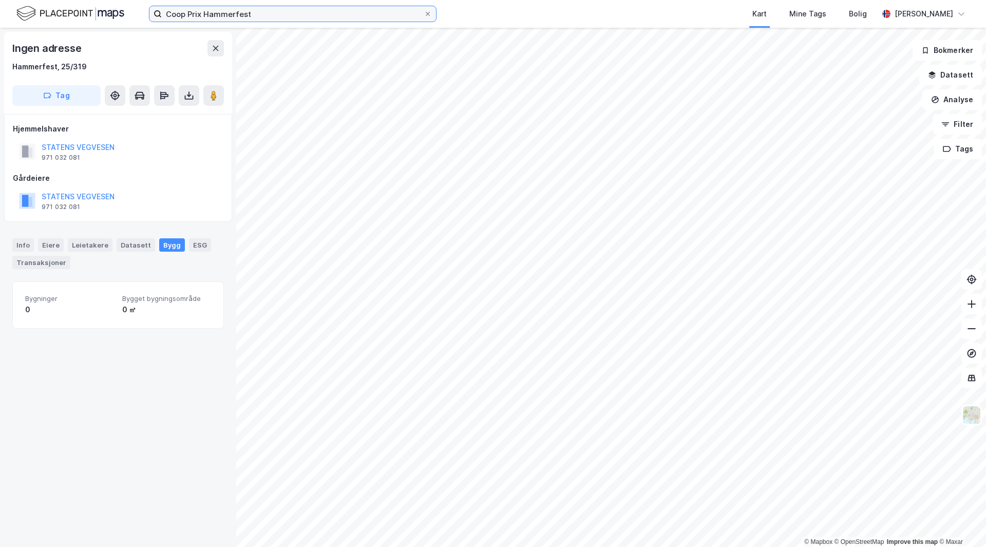
click at [279, 17] on input "Coop Prix Hammerfest" at bounding box center [293, 13] width 262 height 15
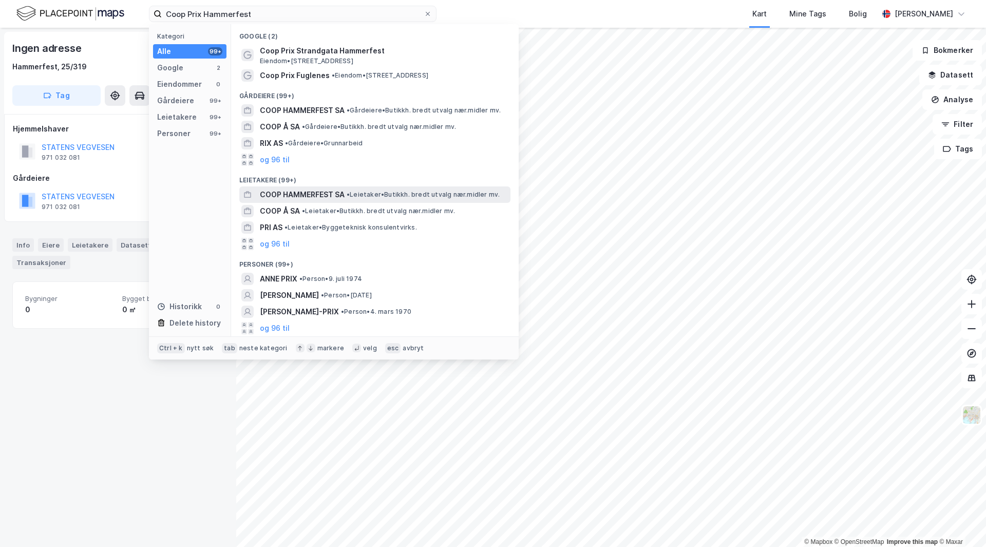
click at [376, 188] on div "COOP HAMMERFEST SA • Leietaker • Butikkh. bredt utvalg nær.midler mv." at bounding box center [384, 194] width 248 height 12
